Goal: Check status

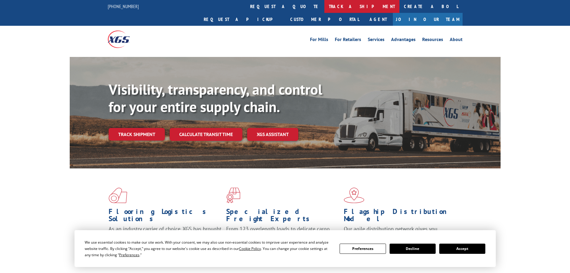
click at [324, 7] on link "track a shipment" at bounding box center [361, 6] width 75 height 13
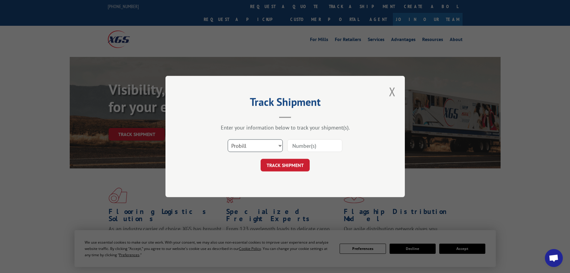
click at [251, 146] on select "Select category... Probill BOL PO" at bounding box center [255, 145] width 55 height 13
select select "bol"
click at [228, 139] on select "Select category... Probill BOL PO" at bounding box center [255, 145] width 55 height 13
click at [295, 151] on input at bounding box center [314, 145] width 55 height 13
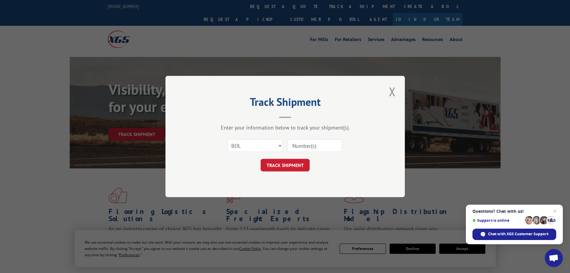
paste input "4904846"
type input "4904846"
click at [289, 164] on button "TRACK SHIPMENT" at bounding box center [285, 165] width 49 height 13
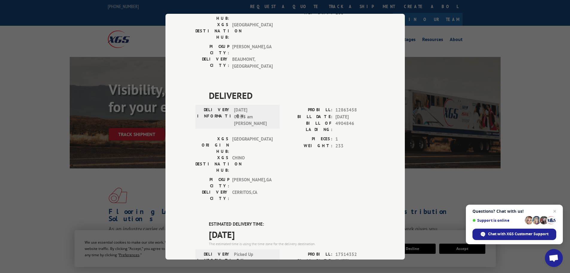
scroll to position [218, 0]
